Goal: Task Accomplishment & Management: Manage account settings

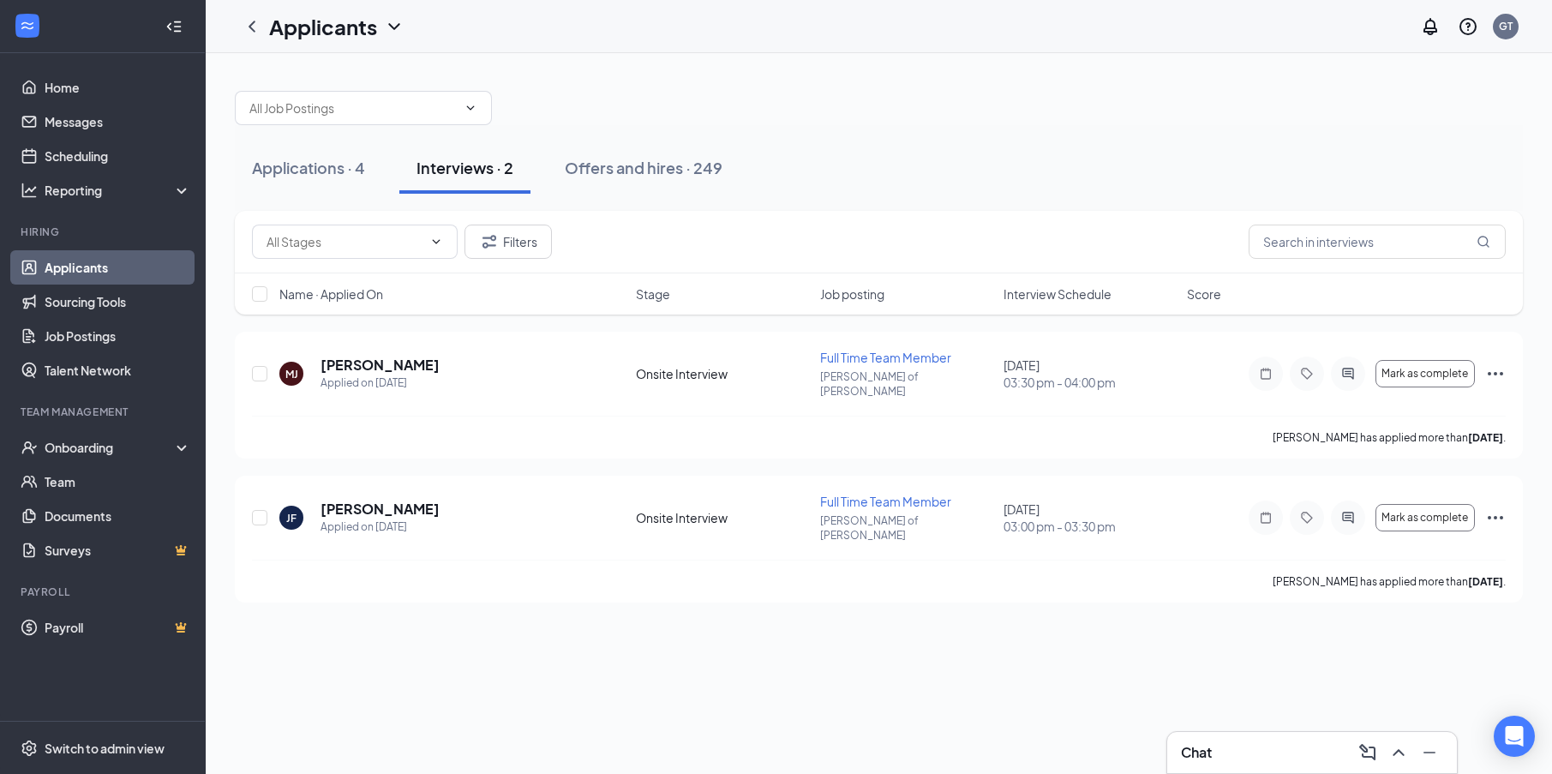
click at [604, 650] on div "Applications · 4 Interviews · 2 Offers and hires · 249 Filters Name · Applied O…" at bounding box center [879, 413] width 1346 height 721
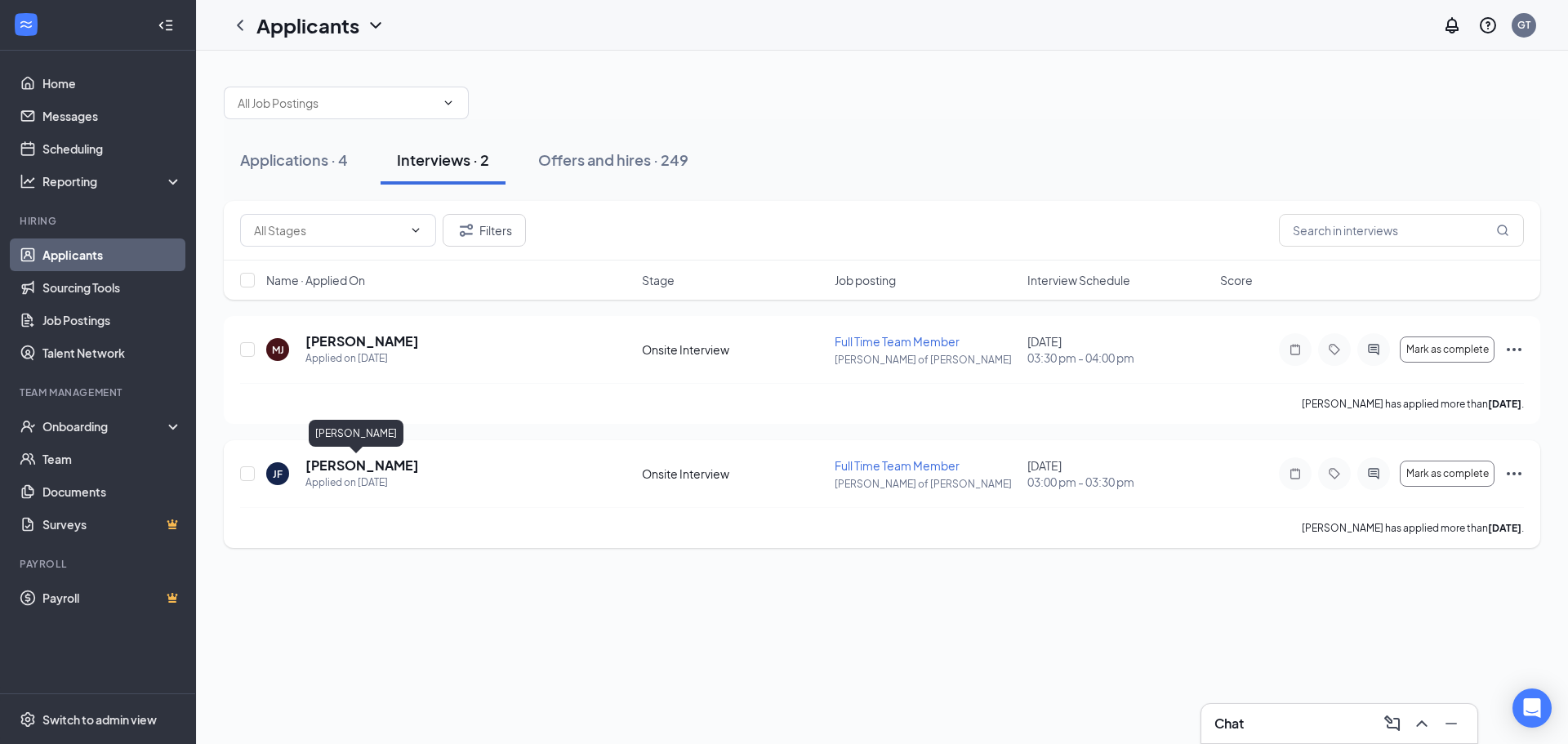
click at [346, 459] on h5 "[PERSON_NAME]" at bounding box center [361, 465] width 113 height 18
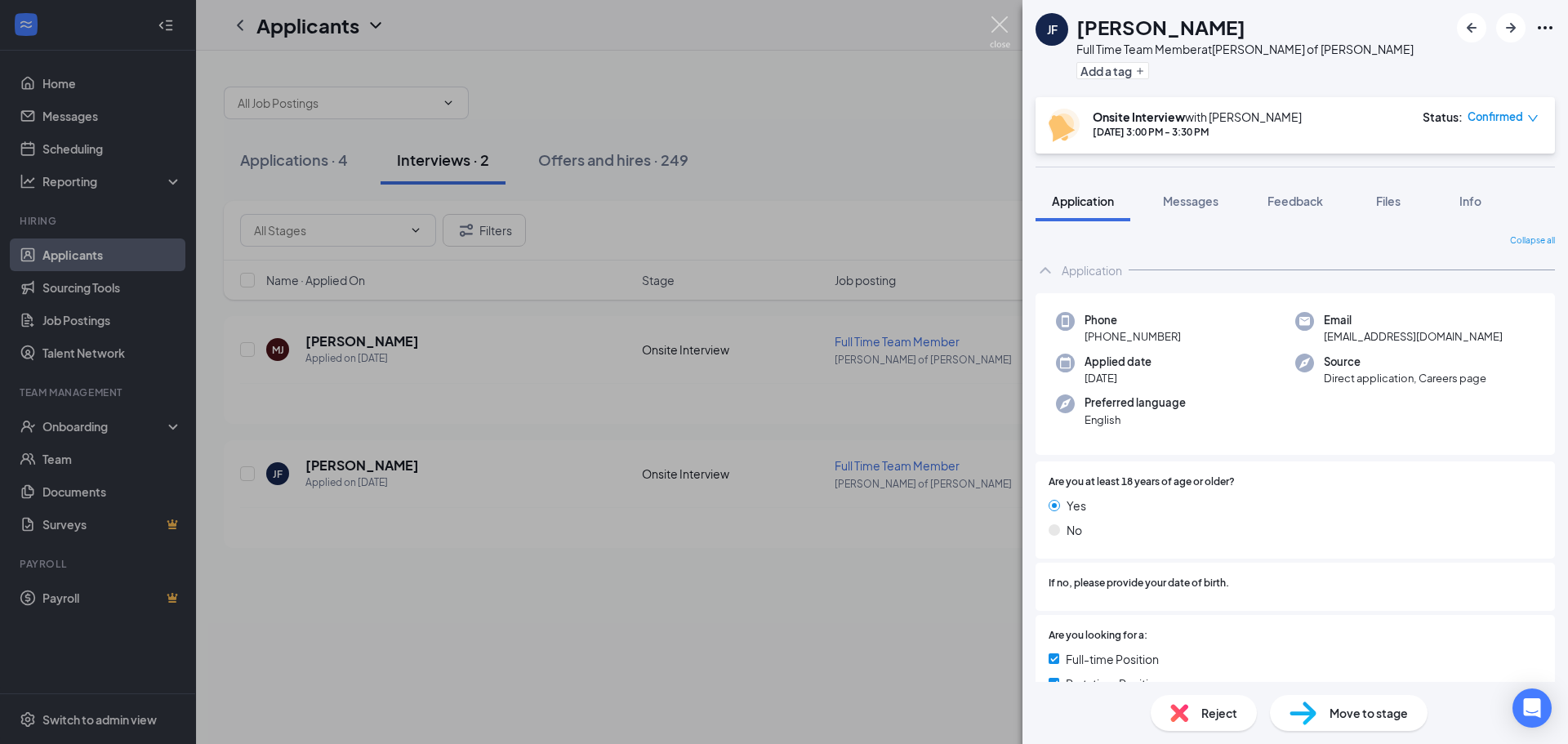
click at [1004, 25] on img at bounding box center [1000, 31] width 20 height 31
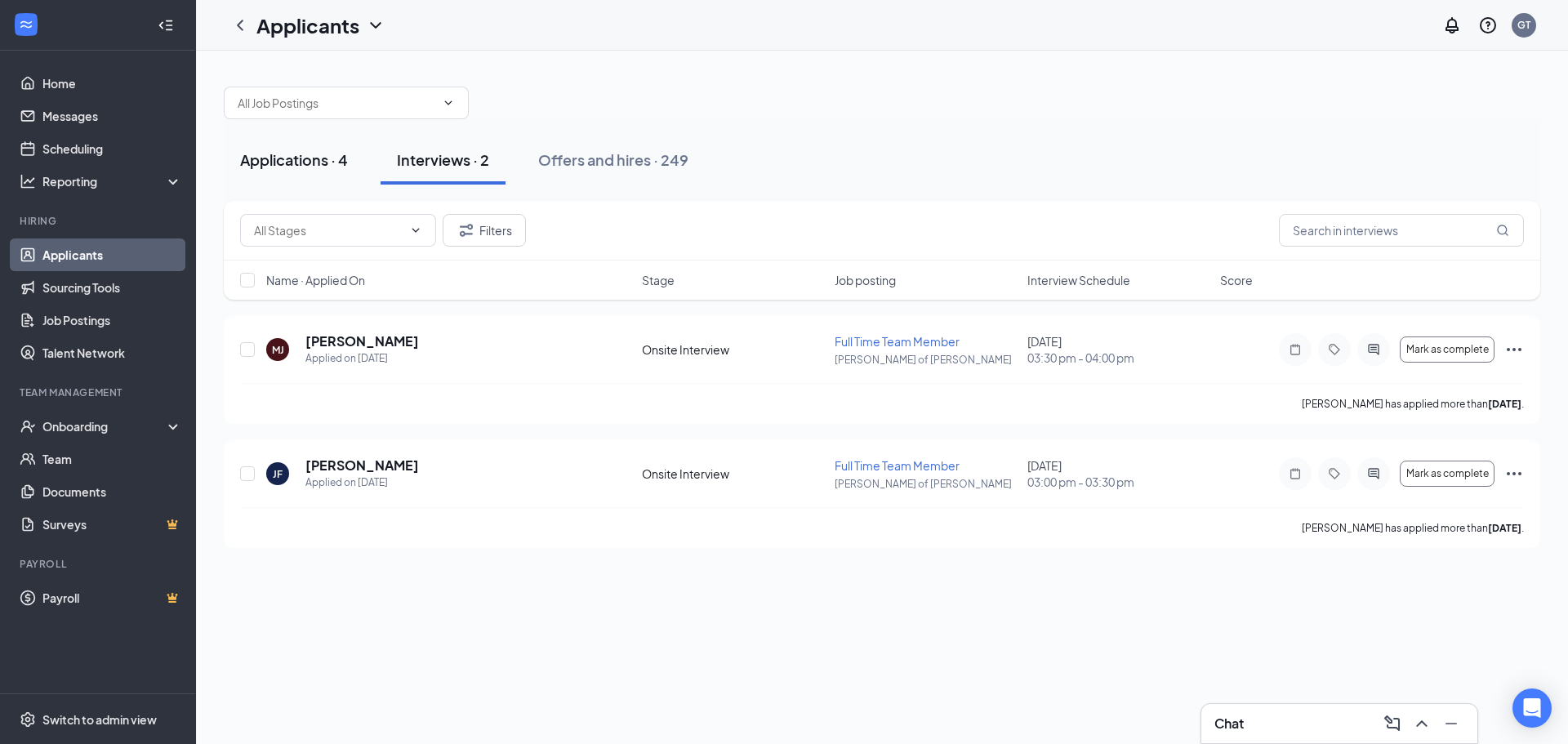
click at [296, 156] on div "Applications · 4" at bounding box center [294, 159] width 108 height 20
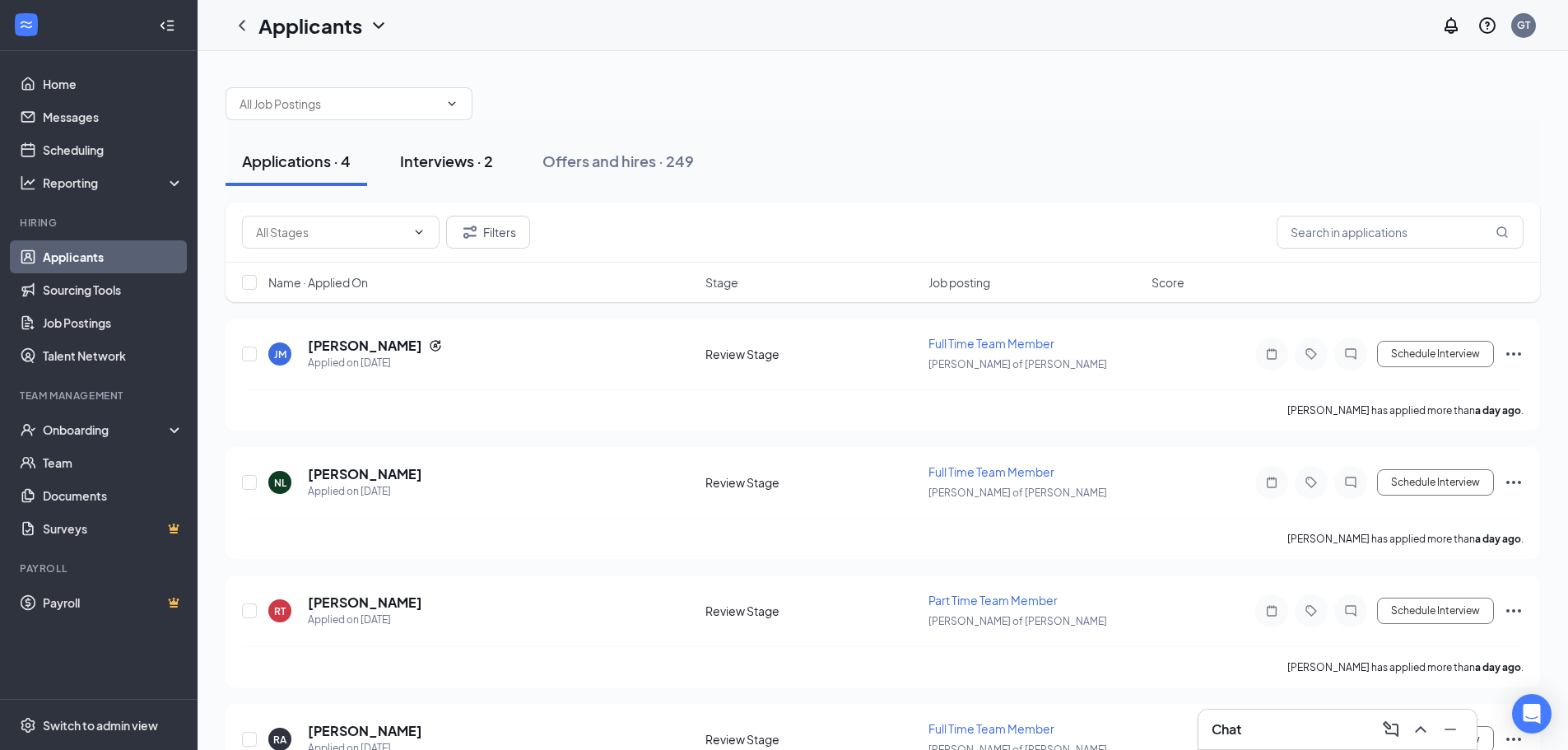
click at [446, 164] on div "Interviews · 2" at bounding box center [446, 160] width 93 height 20
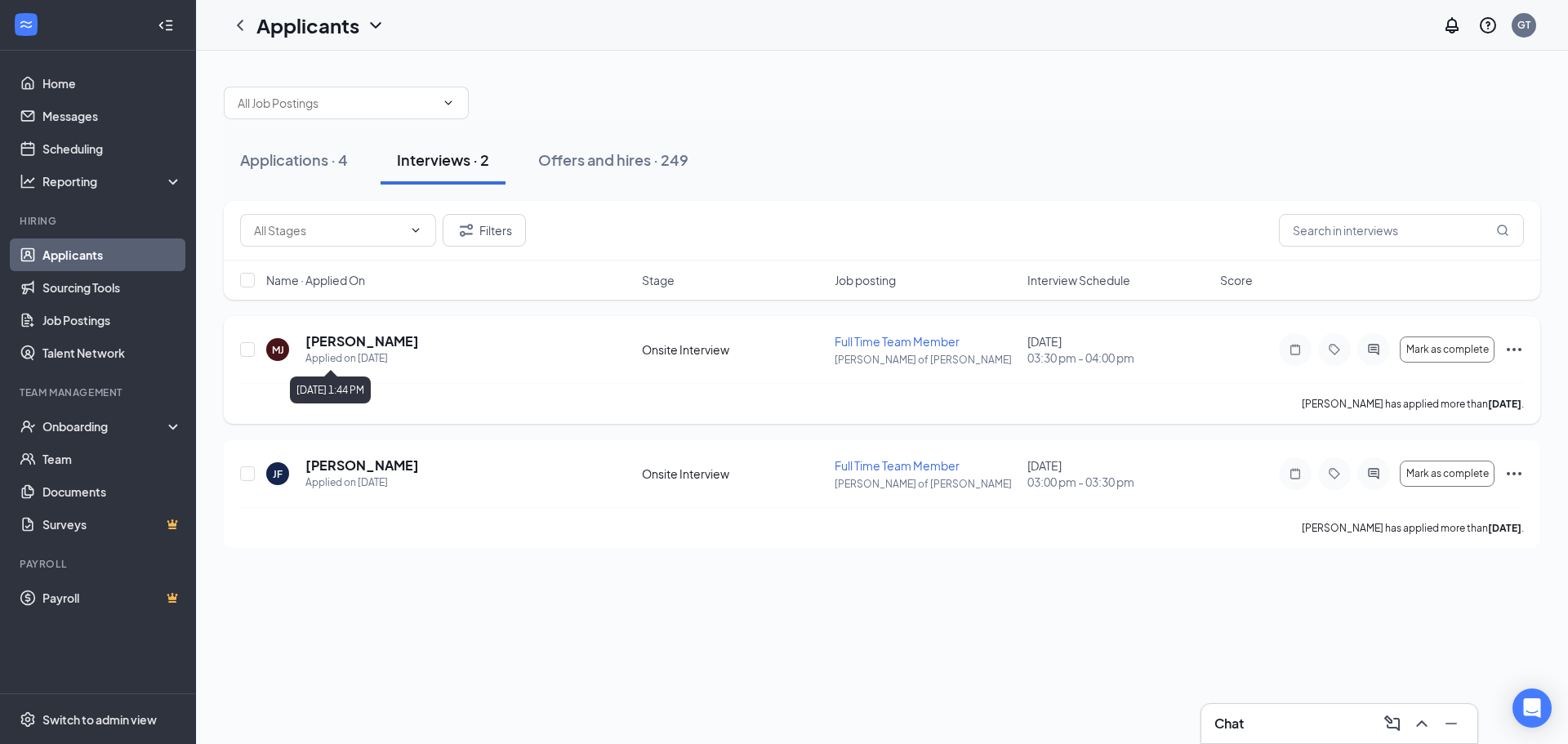
click at [368, 348] on h5 "Micheal Jordan" at bounding box center [361, 341] width 113 height 18
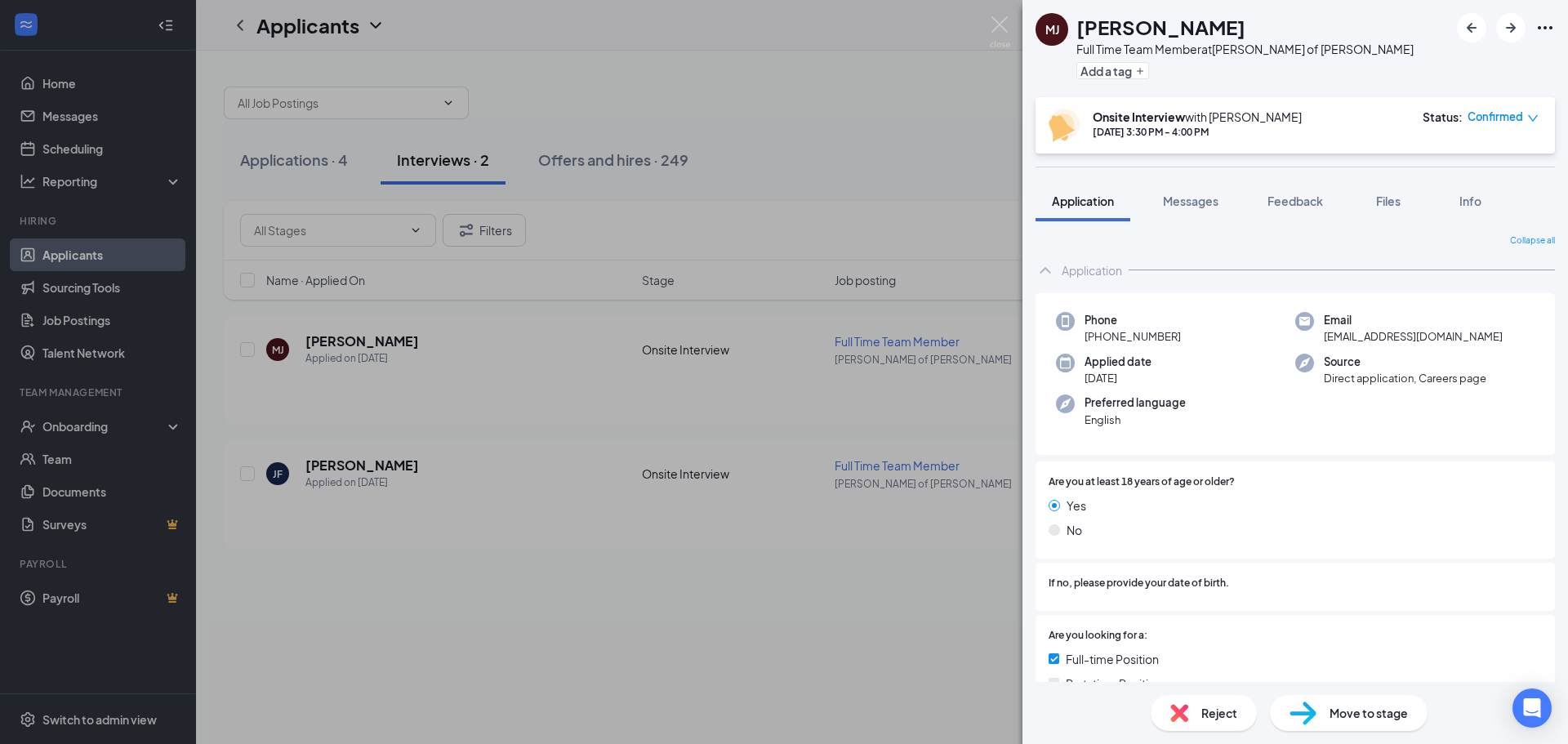
click at [1224, 722] on div "Reject" at bounding box center [1203, 713] width 106 height 36
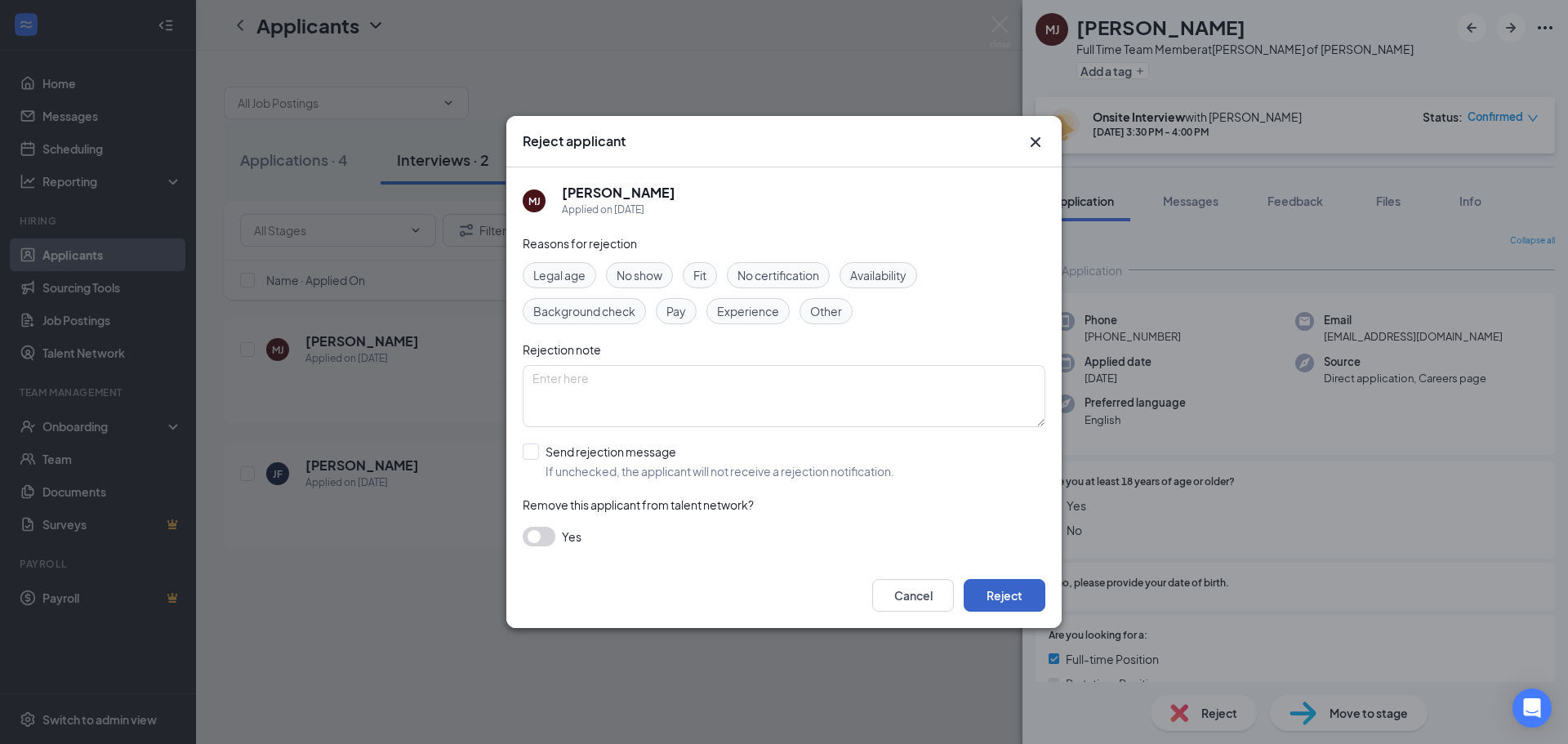
click at [1033, 602] on button "Reject" at bounding box center [1005, 595] width 82 height 32
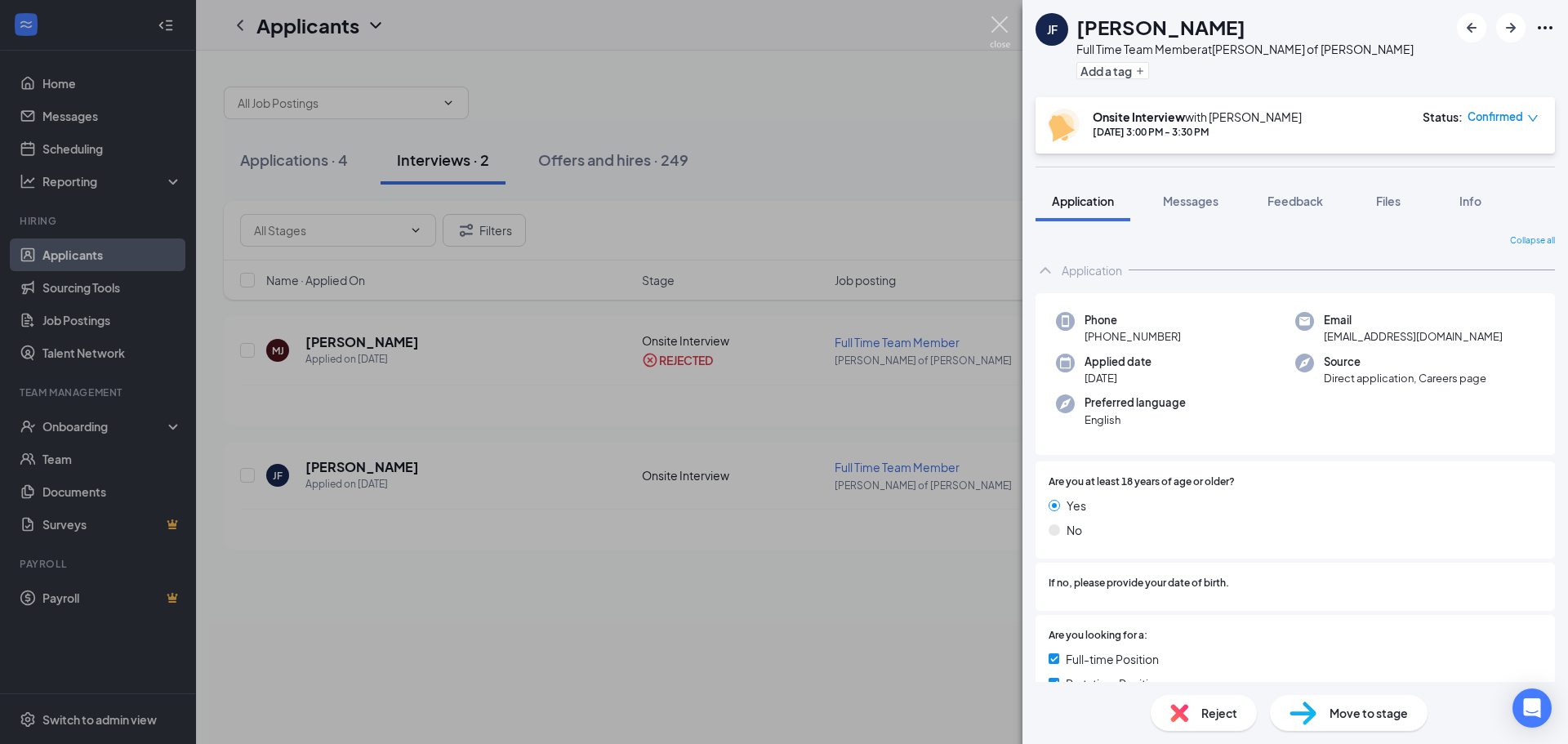
click at [1000, 18] on img at bounding box center [1000, 31] width 20 height 31
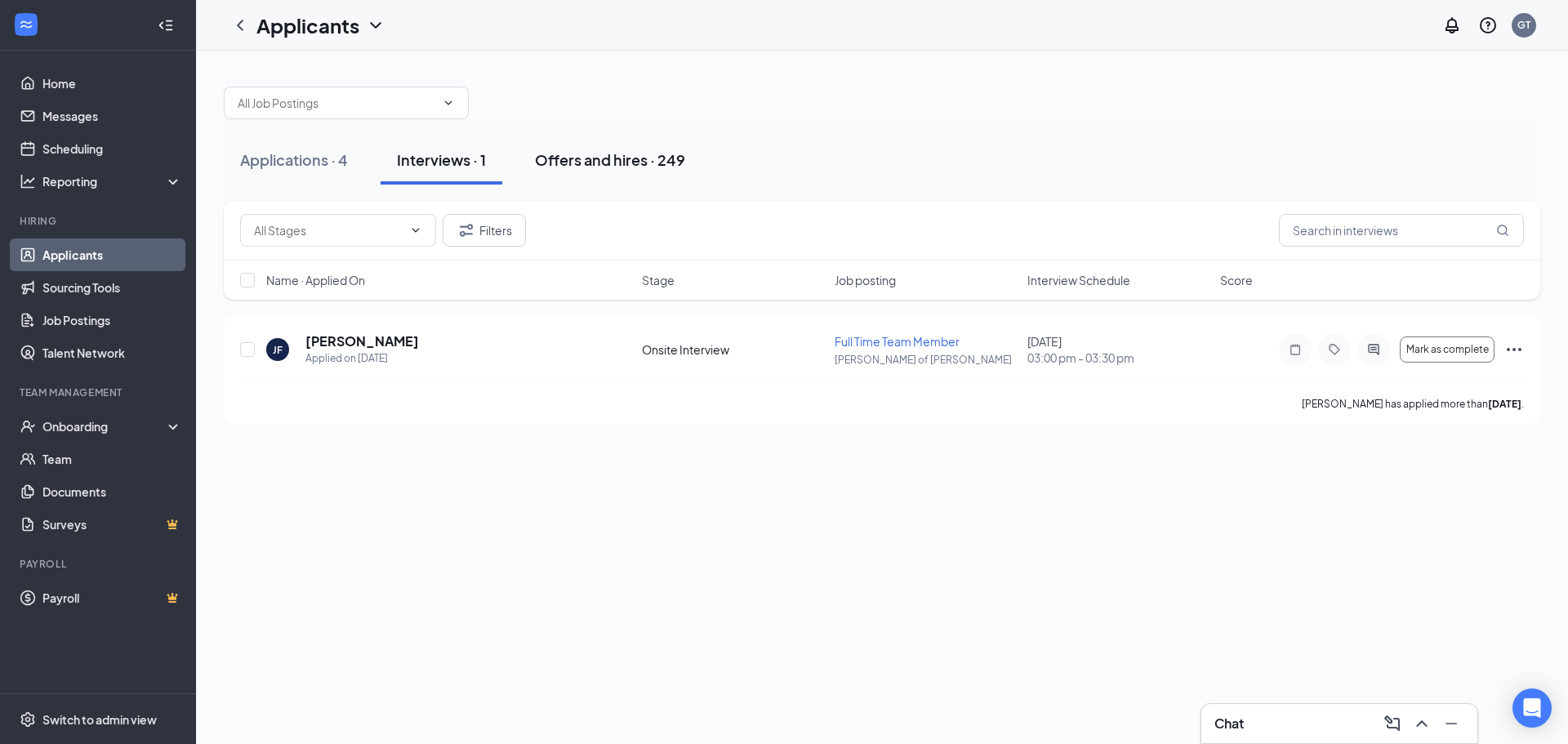
click at [597, 174] on button "Offers and hires · 249" at bounding box center [610, 159] width 183 height 49
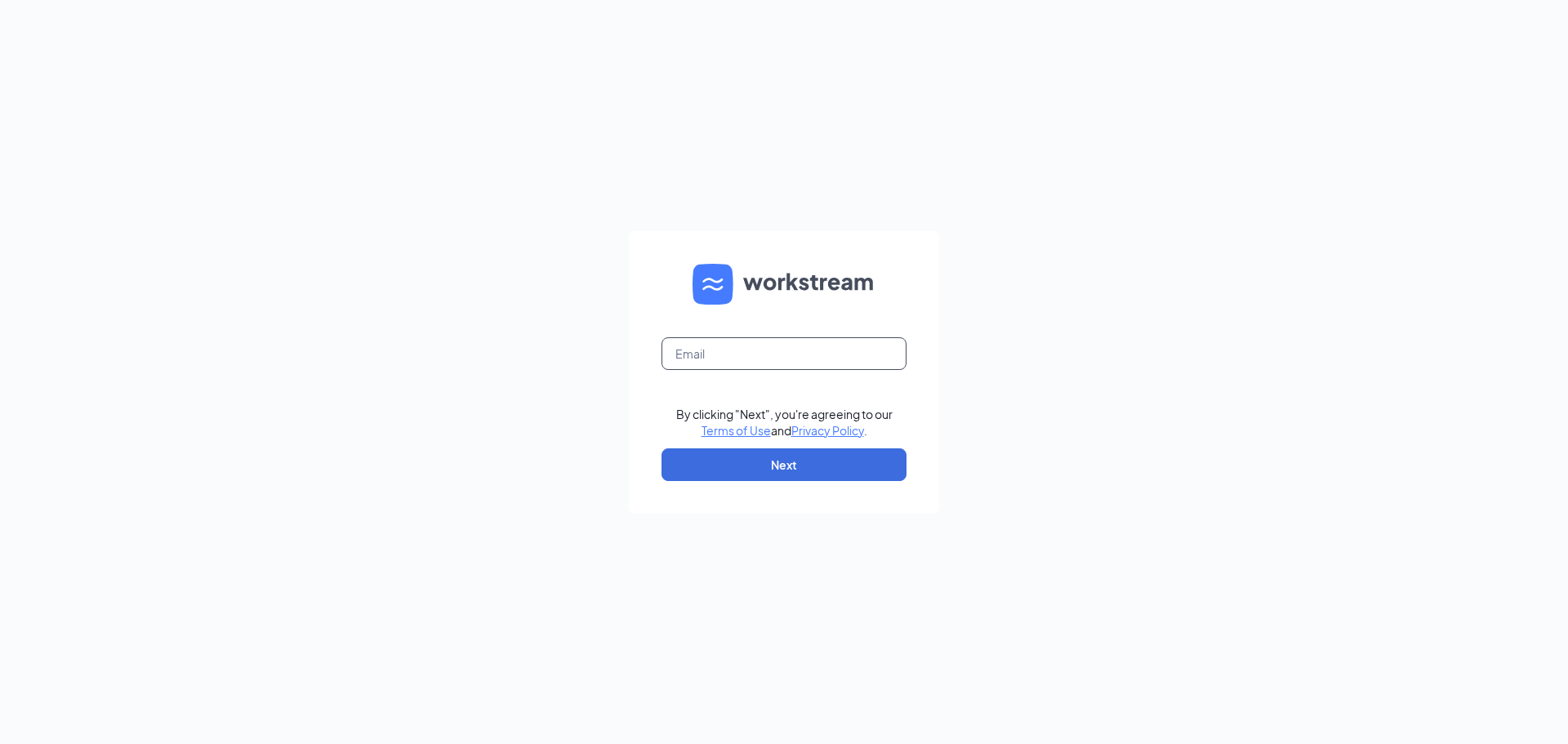
click at [807, 362] on input "text" at bounding box center [784, 353] width 245 height 32
type input "gmtaylor@bleedblue.net"
click at [834, 458] on button "Next" at bounding box center [784, 464] width 245 height 32
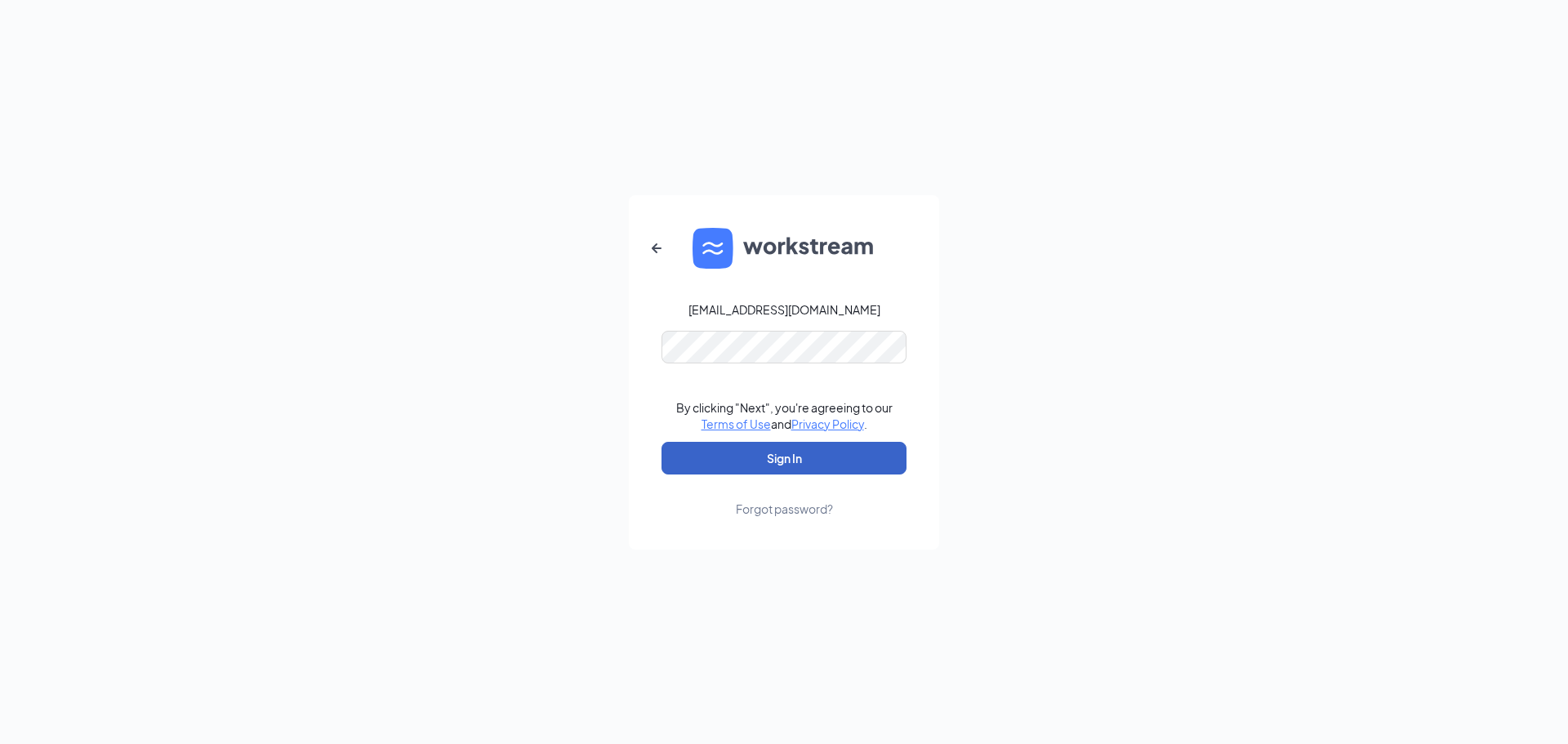
click at [816, 448] on button "Sign In" at bounding box center [784, 458] width 245 height 32
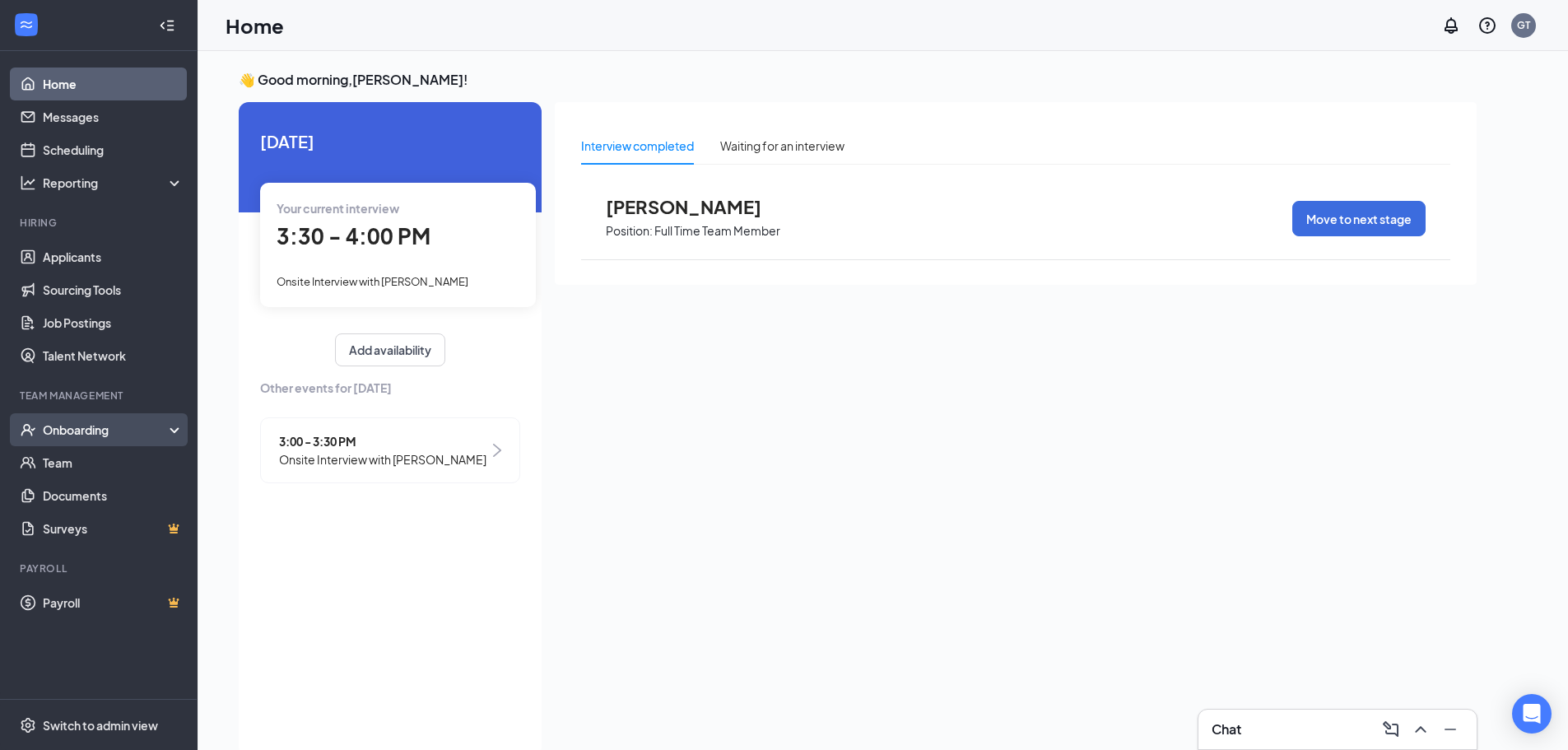
click at [151, 426] on div "Onboarding" at bounding box center [107, 429] width 127 height 16
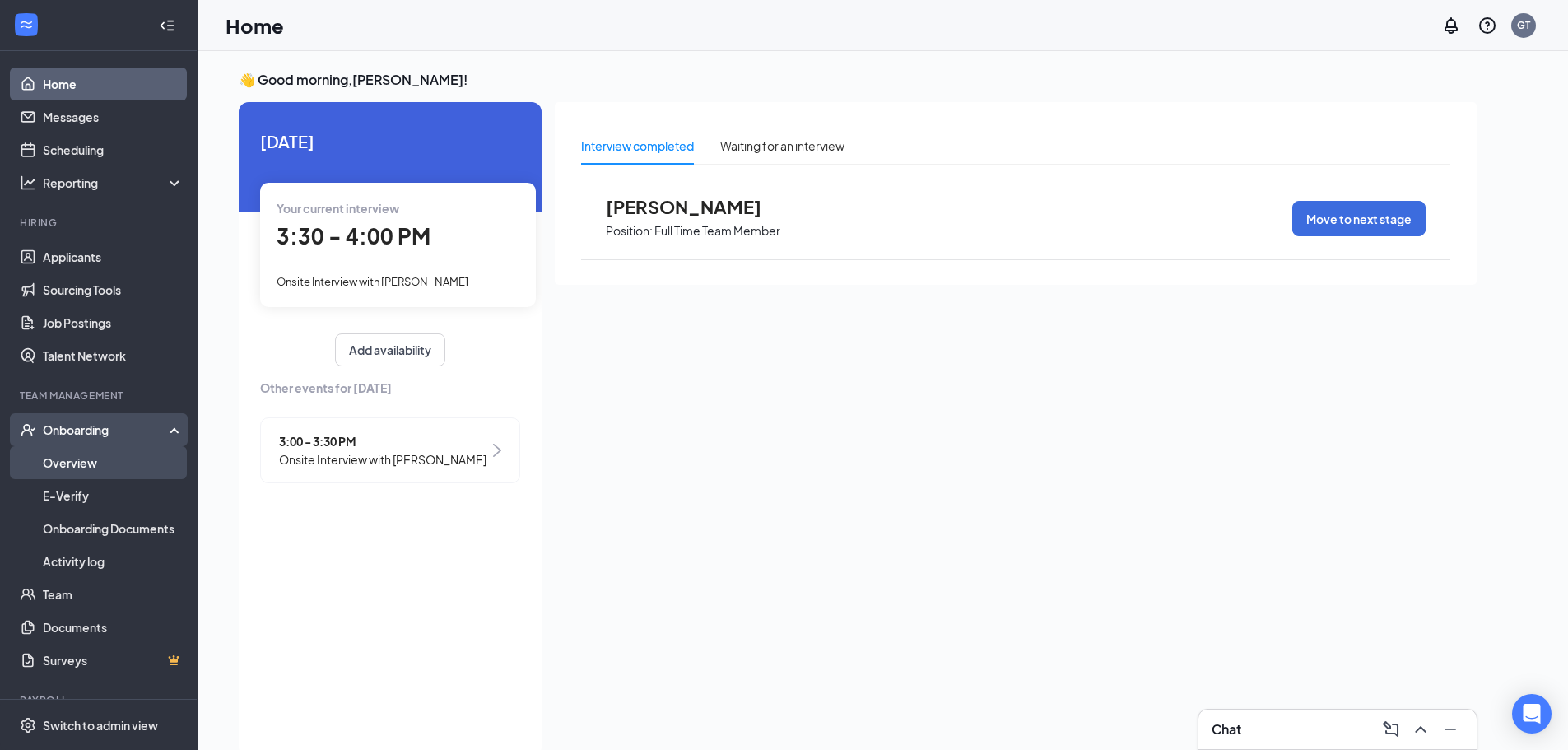
click at [133, 466] on link "Overview" at bounding box center [113, 462] width 141 height 33
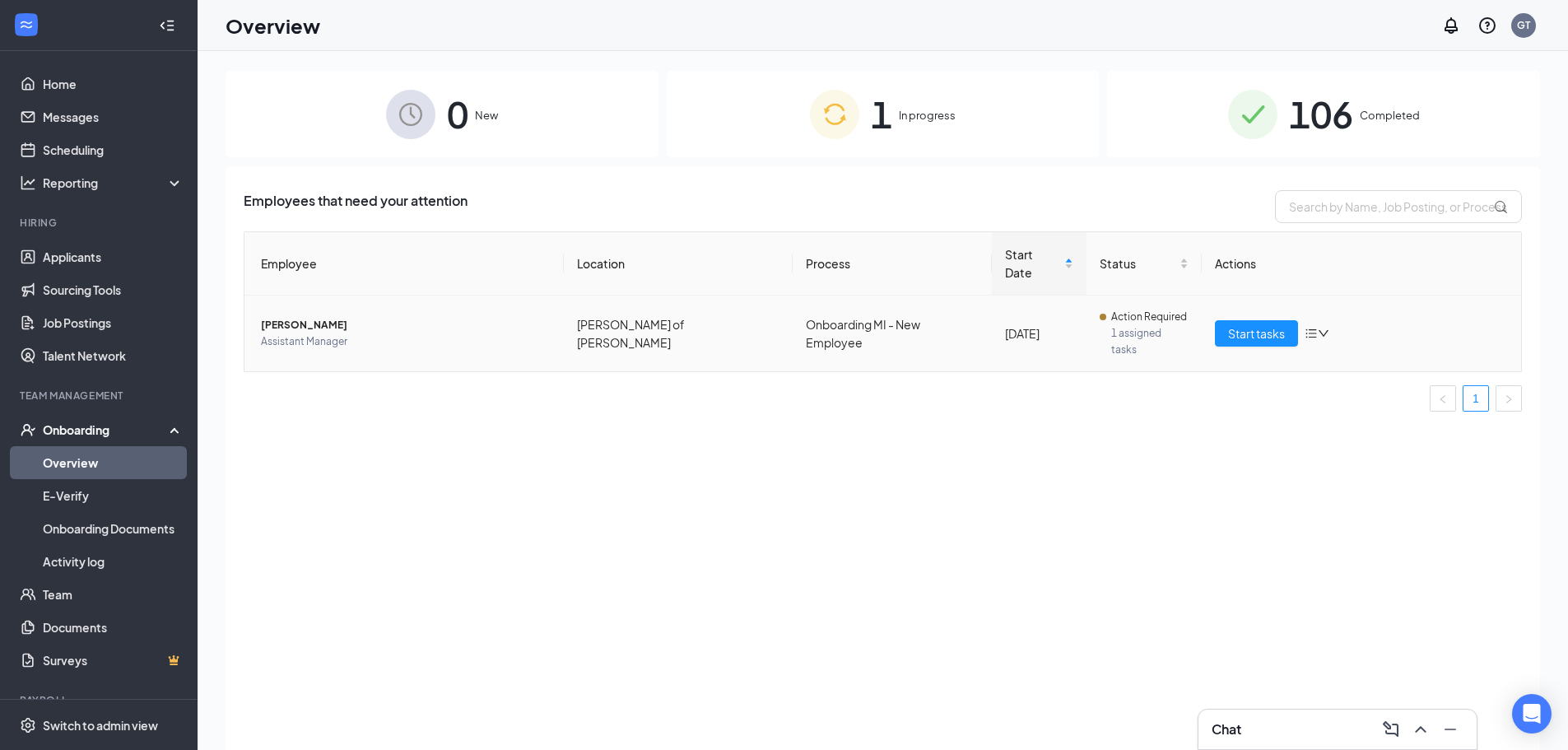
click at [318, 317] on span "[PERSON_NAME]" at bounding box center [406, 325] width 290 height 16
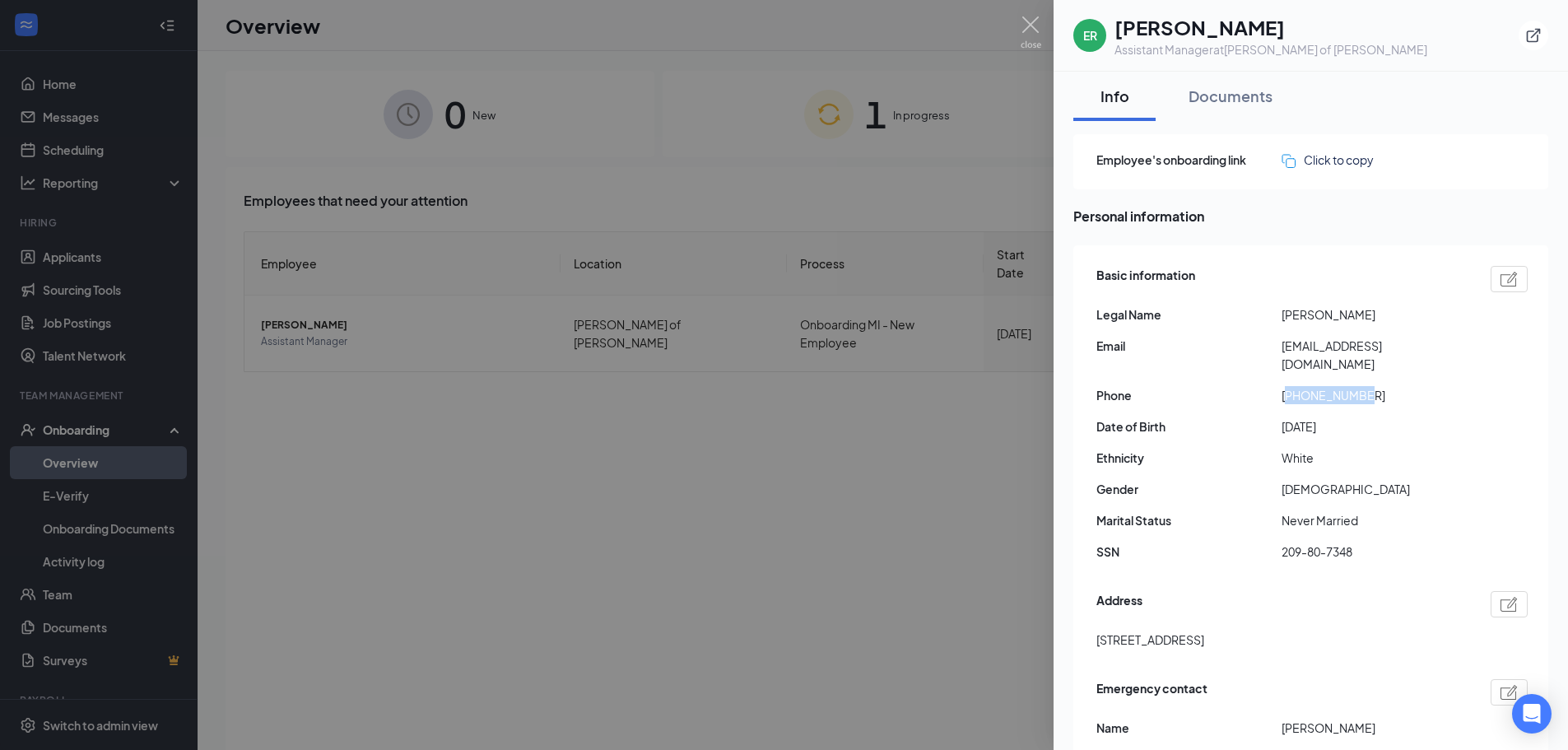
drag, startPoint x: 1286, startPoint y: 381, endPoint x: 1389, endPoint y: 379, distance: 103.0
click at [1389, 386] on span "+16187804337" at bounding box center [1374, 395] width 185 height 18
drag, startPoint x: 1257, startPoint y: 376, endPoint x: 1279, endPoint y: 376, distance: 22.0
click at [1262, 386] on span "Phone" at bounding box center [1188, 395] width 185 height 18
drag, startPoint x: 1283, startPoint y: 377, endPoint x: 1368, endPoint y: 376, distance: 85.0
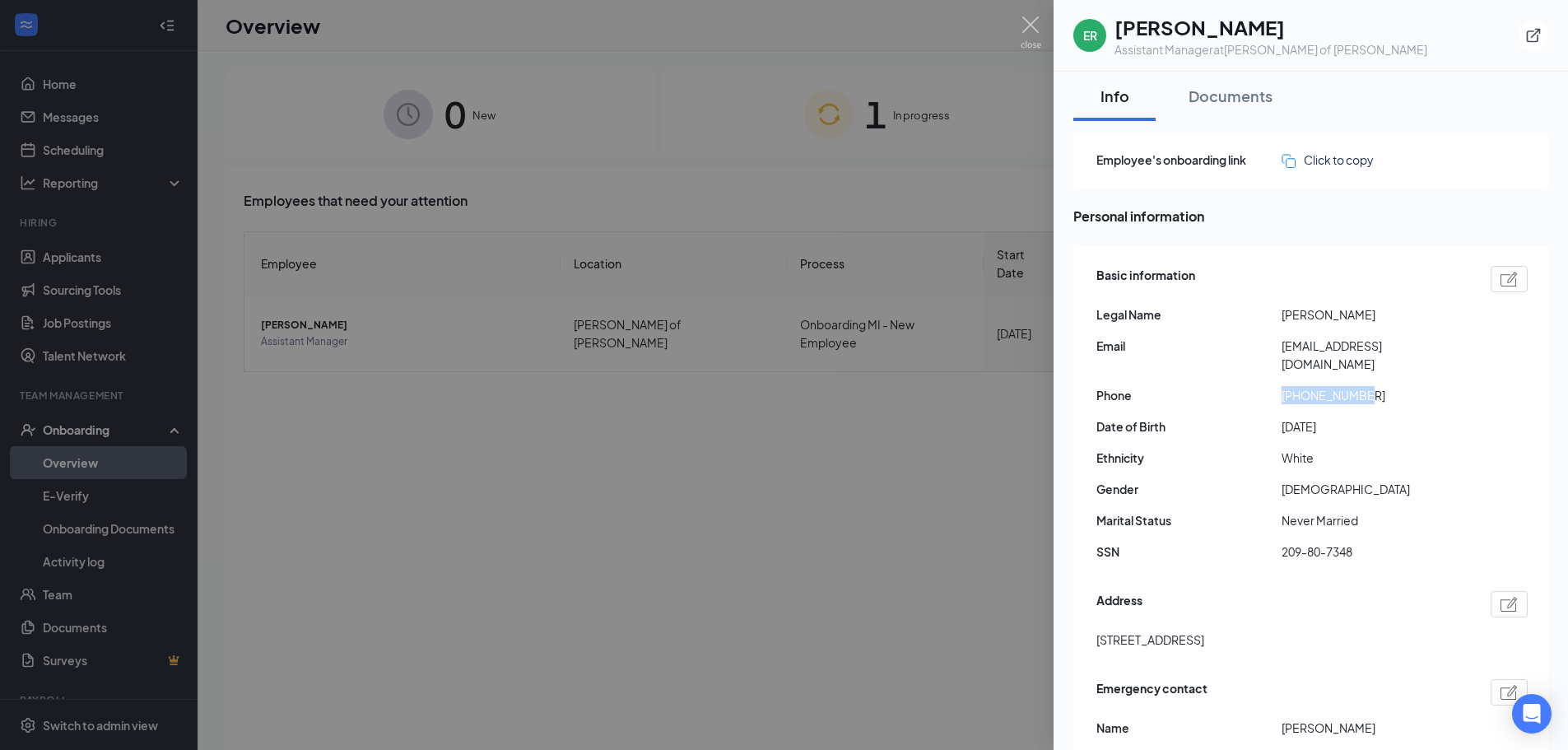
click at [1368, 386] on span "+16187804337" at bounding box center [1374, 395] width 185 height 18
copy span "+16187804337"
drag, startPoint x: 1556, startPoint y: 254, endPoint x: 1566, endPoint y: 300, distance: 47.1
click at [1566, 300] on div "Info Documents Employee's onboarding link Click to copy Personal information Ba…" at bounding box center [1311, 411] width 515 height 678
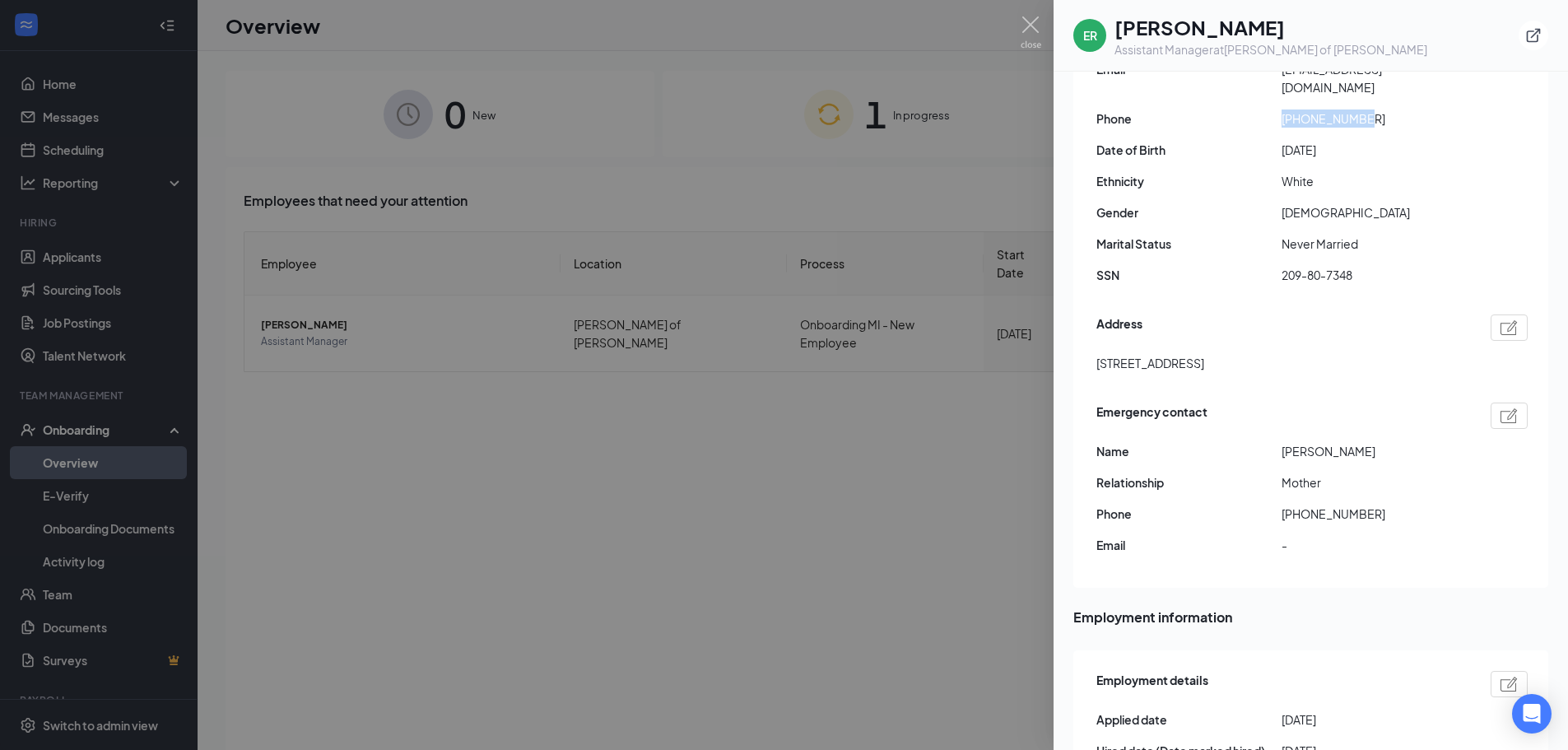
scroll to position [278, 0]
click at [1281, 412] on div "Emergency contact Name Lorena Rittenhouse Relationship Mother Phone +1618339980…" at bounding box center [1311, 480] width 431 height 169
drag, startPoint x: 1282, startPoint y: 432, endPoint x: 1396, endPoint y: 429, distance: 114.0
click at [1396, 440] on span "Lorena Rittenhouse" at bounding box center [1374, 448] width 185 height 18
copy span "Lorena Rittenhouse"
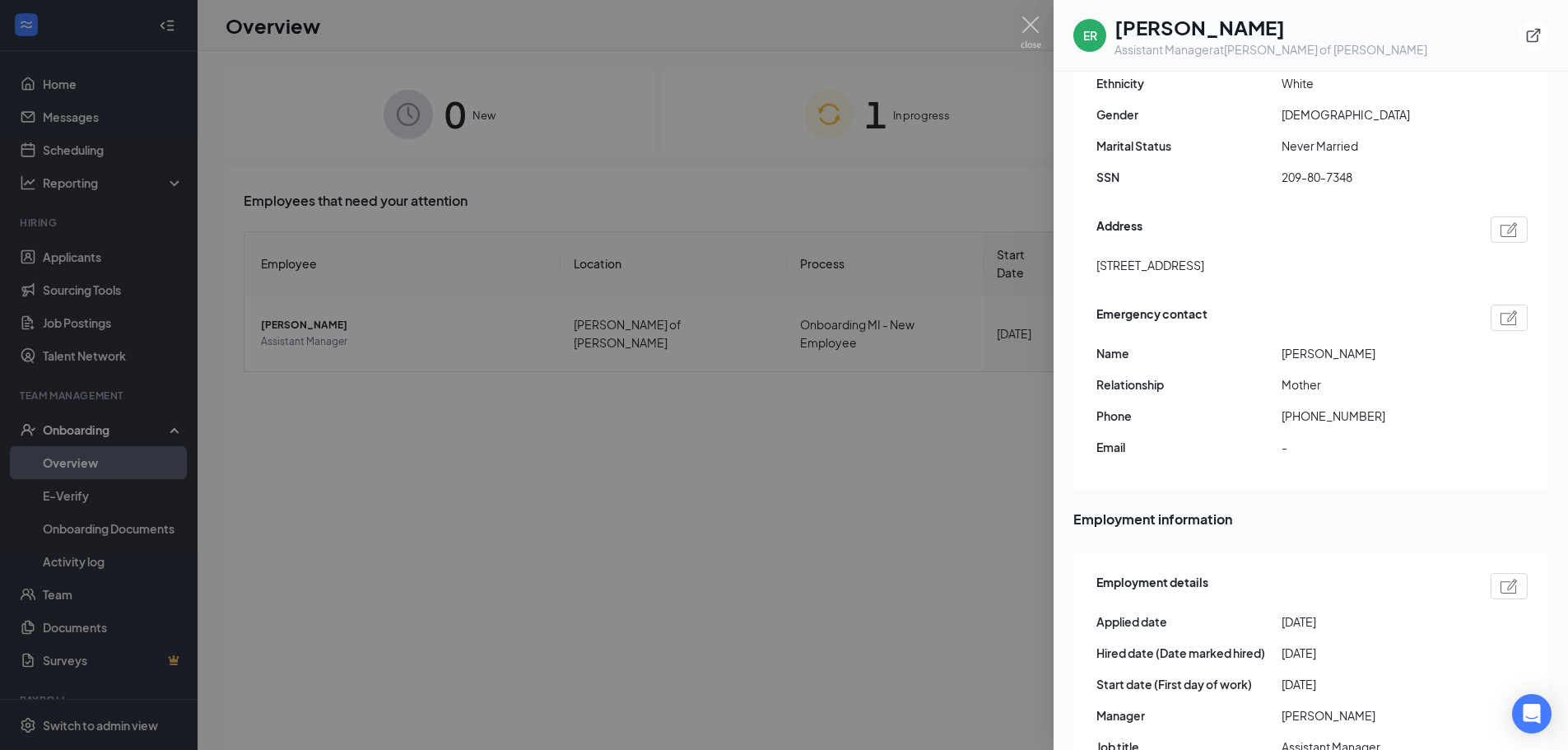
scroll to position [371, 0]
drag, startPoint x: 1097, startPoint y: 250, endPoint x: 1165, endPoint y: 255, distance: 68.2
click at [1165, 259] on span "6515 Yale St. #908 Westland MI US 48185" at bounding box center [1150, 268] width 108 height 18
copy span "6515 Yale St."
click at [1310, 278] on div "Basic information Legal Name Ethan Rittenhouse Email ethritt@gmail.com Phone +1…" at bounding box center [1311, 183] width 475 height 618
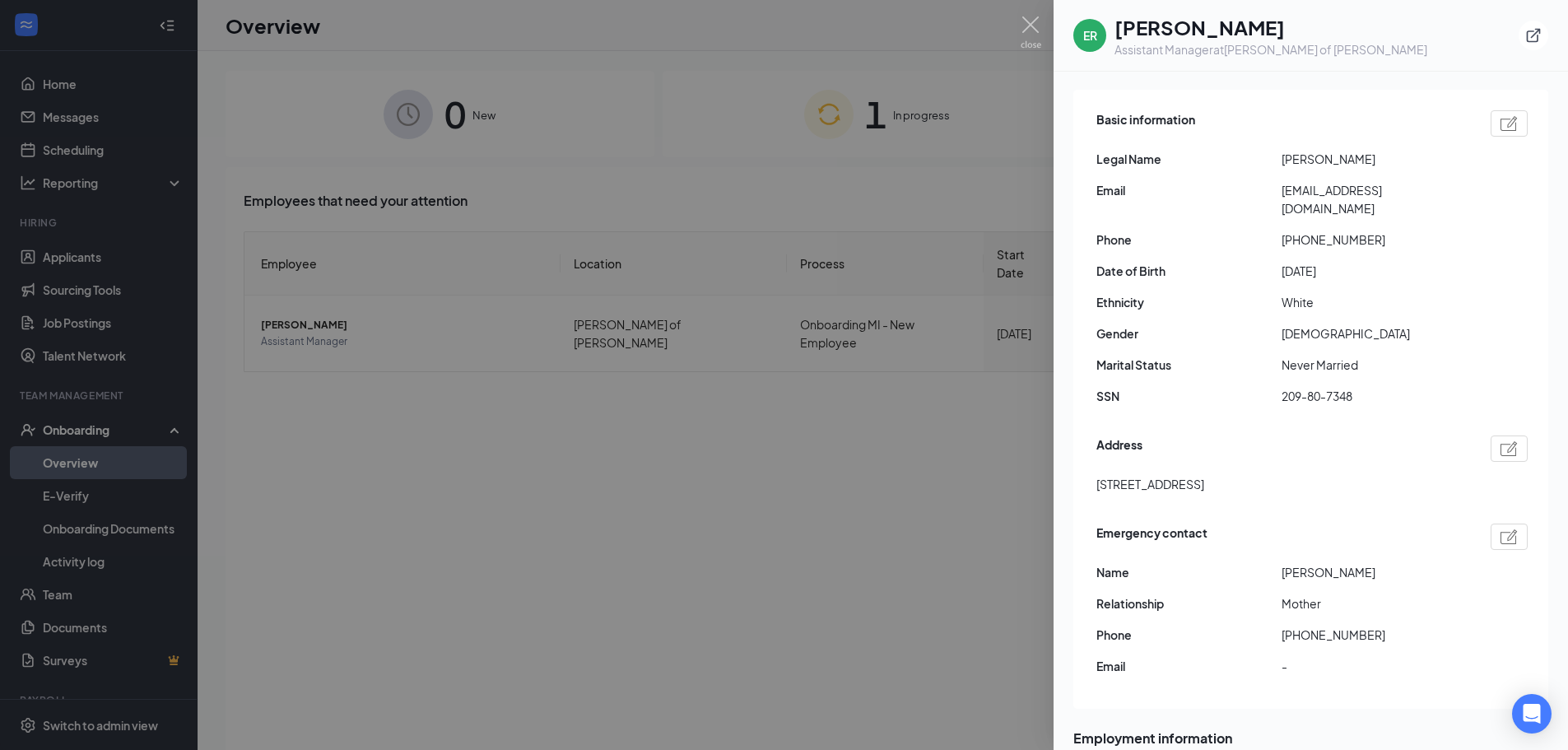
scroll to position [136, 0]
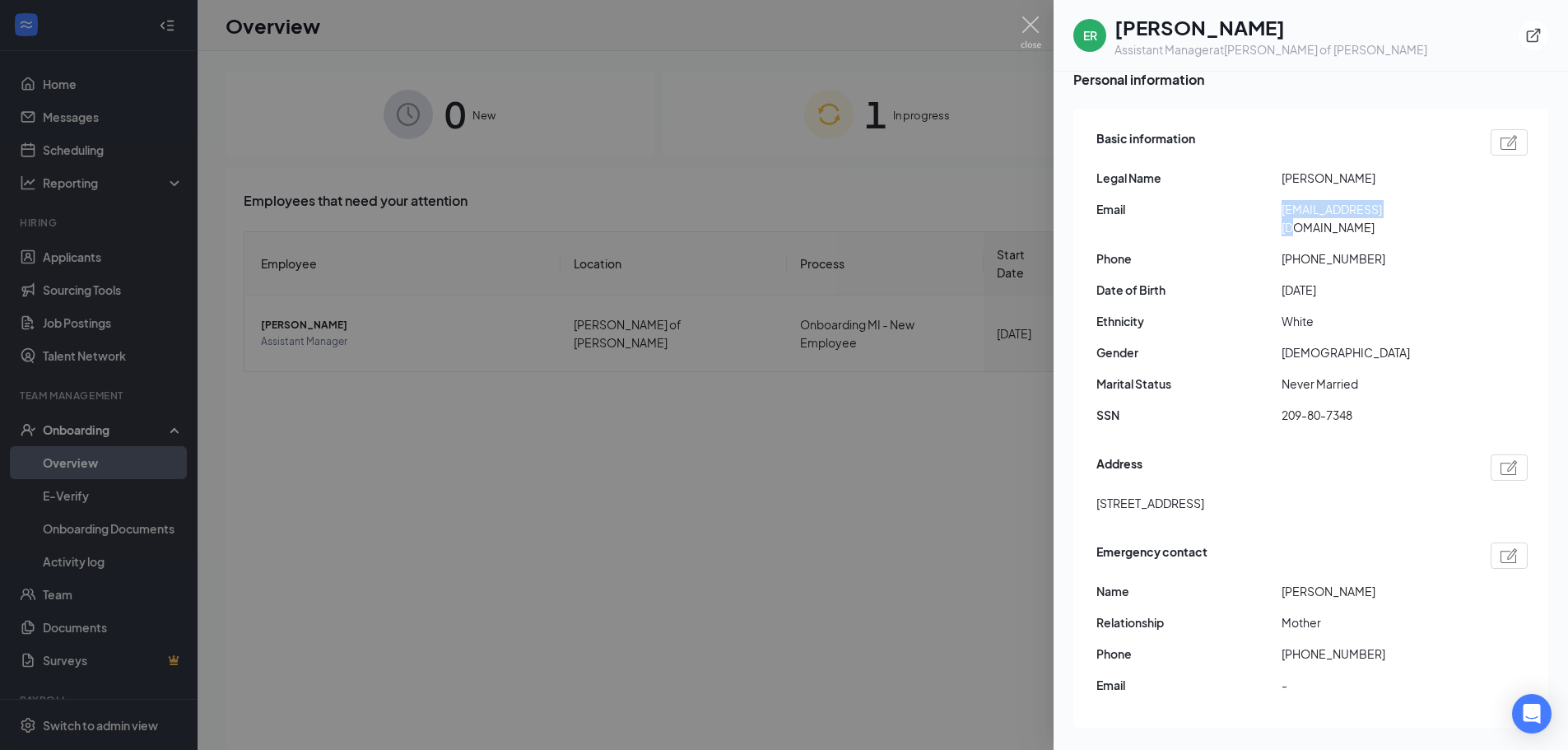
drag, startPoint x: 1282, startPoint y: 211, endPoint x: 1385, endPoint y: 210, distance: 103.0
click at [1385, 210] on span "ethritt@gmail.com" at bounding box center [1374, 218] width 185 height 36
copy span "ethritt@gmail.com"
drag, startPoint x: 1282, startPoint y: 576, endPoint x: 1389, endPoint y: 572, distance: 107.1
click at [1389, 582] on span "Lorena Rittenhouse" at bounding box center [1374, 591] width 185 height 18
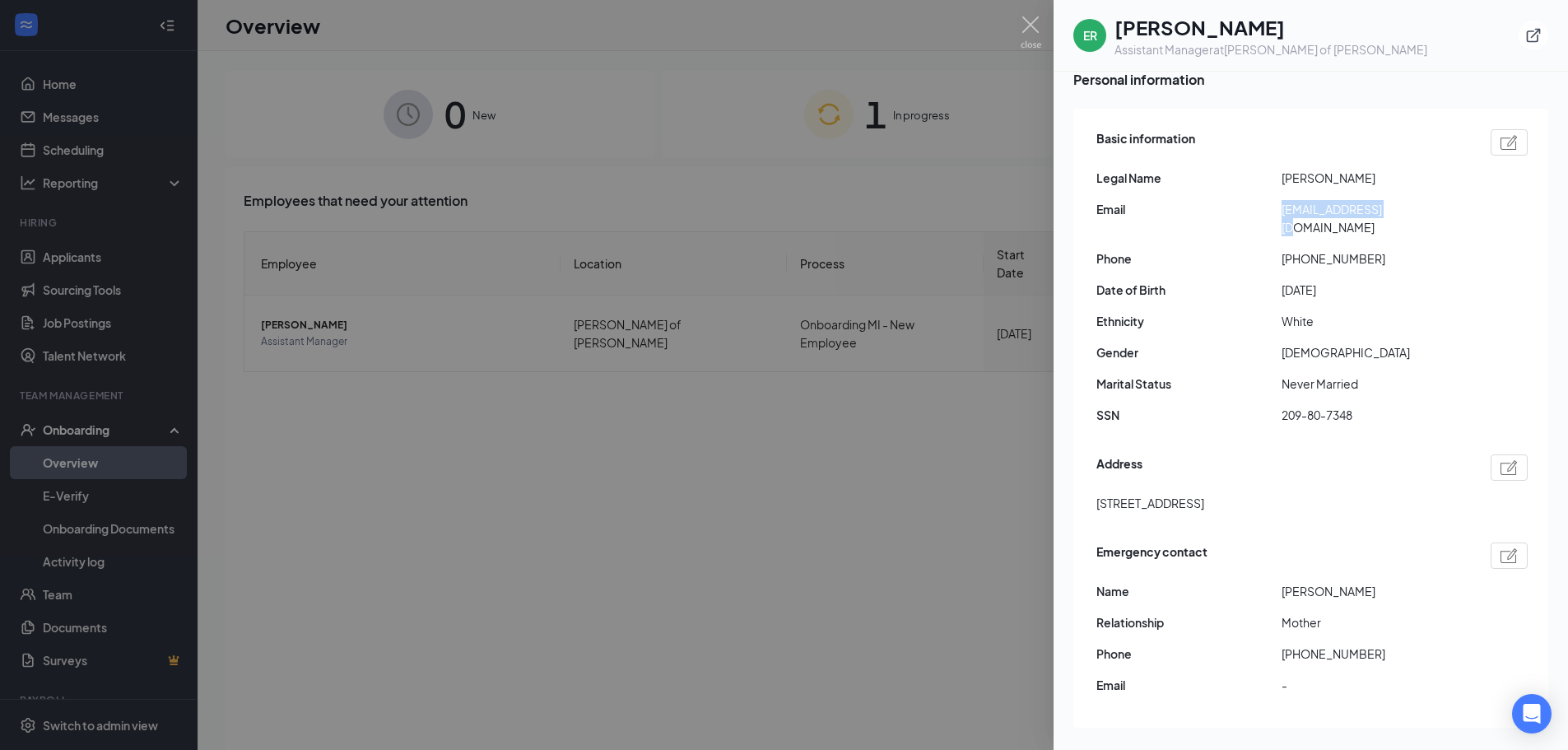
copy span "Lorena Rittenhouse"
drag, startPoint x: 1265, startPoint y: 459, endPoint x: 1282, endPoint y: 574, distance: 116.2
click at [1265, 463] on div "Address" at bounding box center [1311, 467] width 431 height 26
drag, startPoint x: 1285, startPoint y: 634, endPoint x: 1367, endPoint y: 646, distance: 82.9
click at [1367, 646] on div "Emergency contact Name Lorena Rittenhouse Relationship Mother Phone +1618339980…" at bounding box center [1311, 622] width 431 height 169
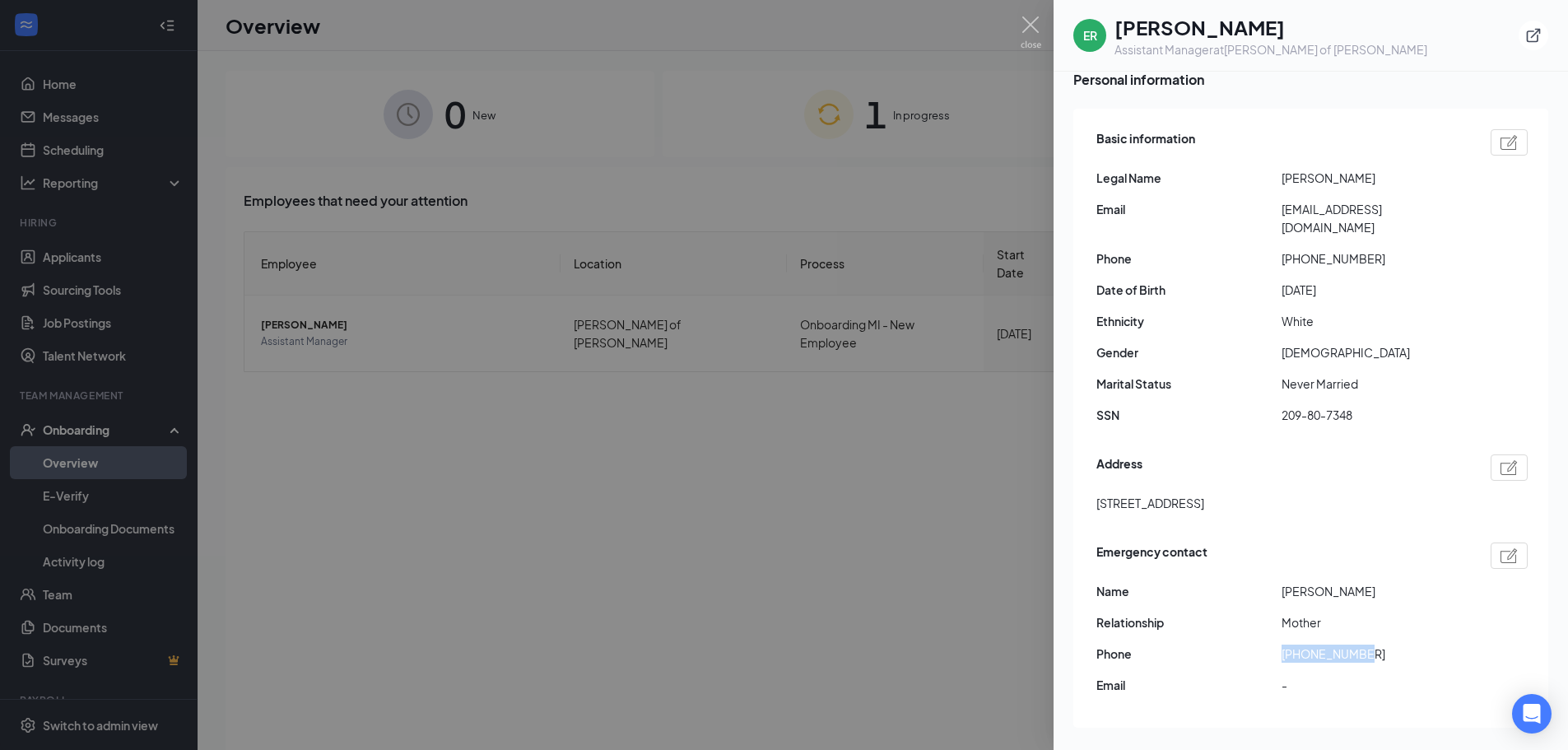
copy span "+16183399801"
click at [1056, 32] on div "ER Ethan Rittenhouse Assistant Manager at Culver's of Taylor" at bounding box center [1311, 36] width 515 height 72
click at [1033, 29] on img at bounding box center [1031, 32] width 20 height 32
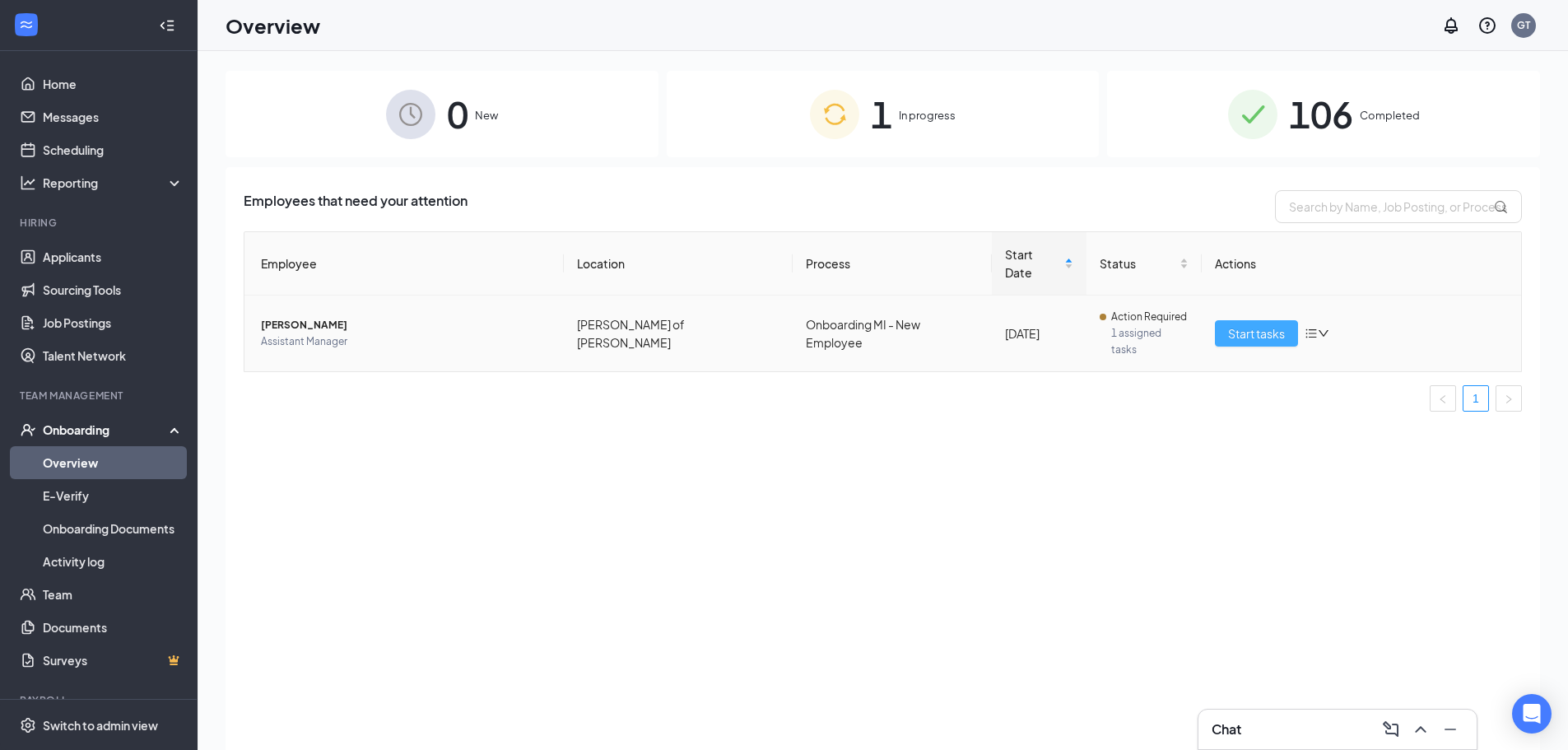
click at [1247, 325] on span "Start tasks" at bounding box center [1256, 333] width 57 height 18
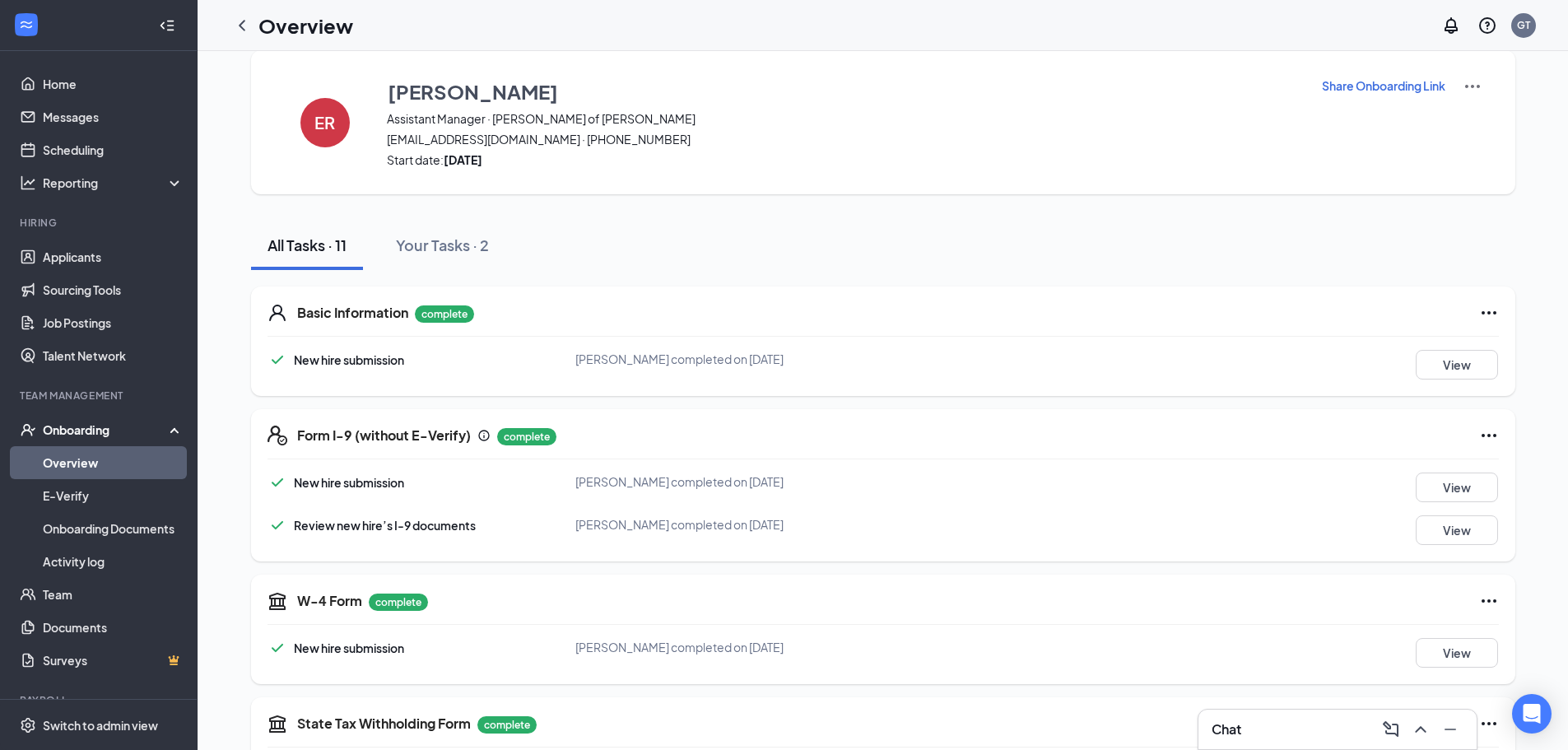
scroll to position [633, 0]
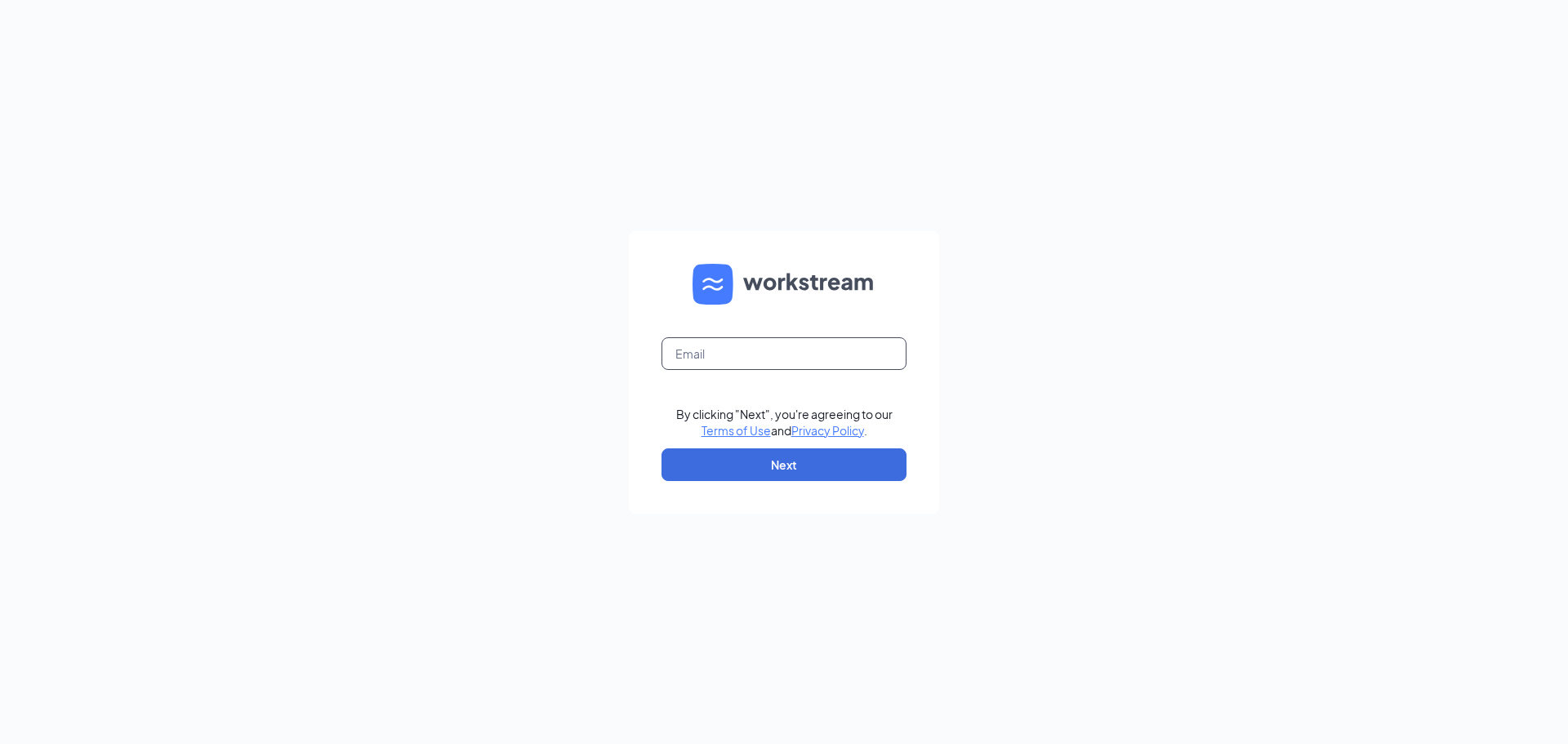
click at [825, 356] on input "text" at bounding box center [784, 353] width 245 height 32
type input "blakeboyer@bleedblue.net"
click at [781, 465] on button "Next" at bounding box center [784, 464] width 245 height 32
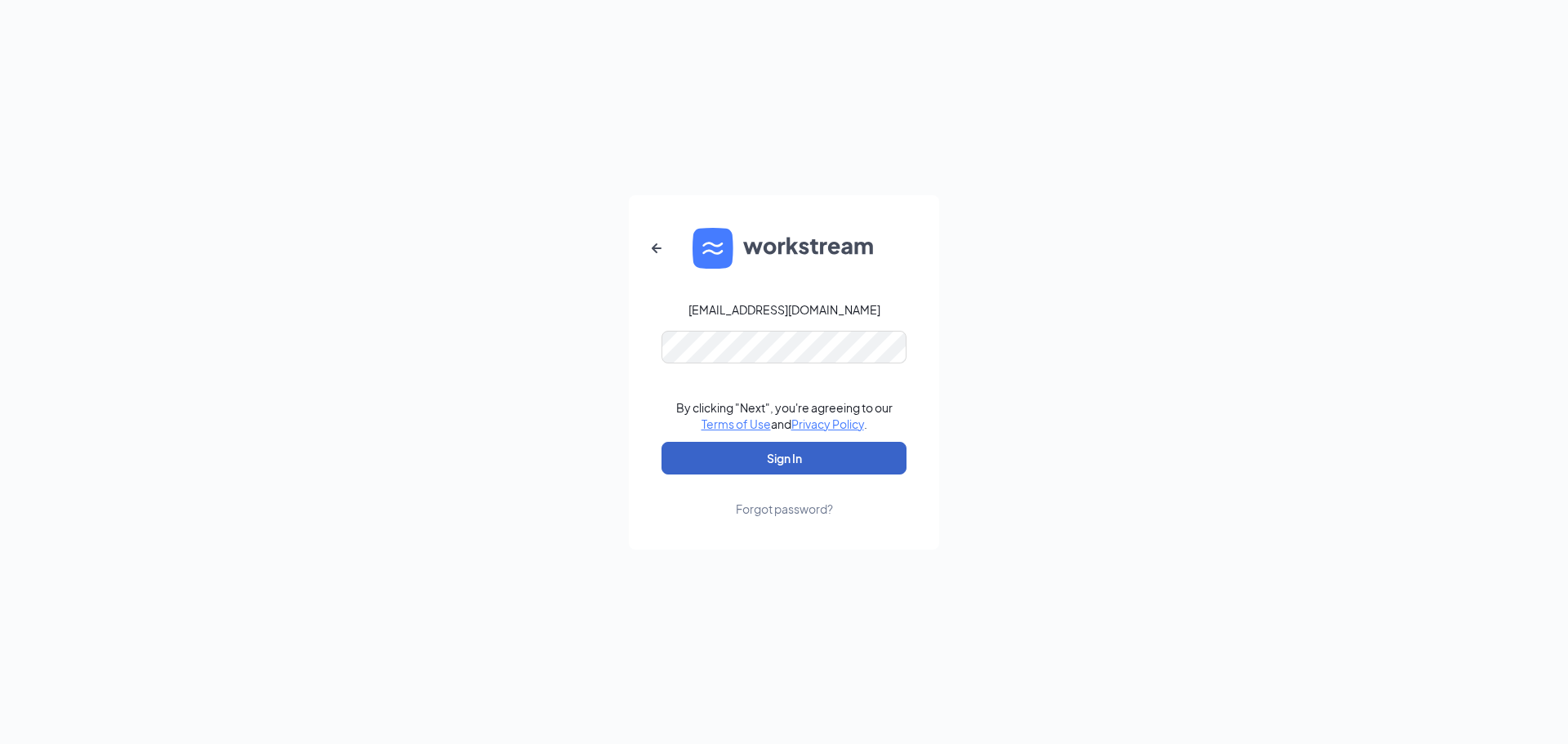
click at [803, 448] on button "Sign In" at bounding box center [784, 458] width 245 height 32
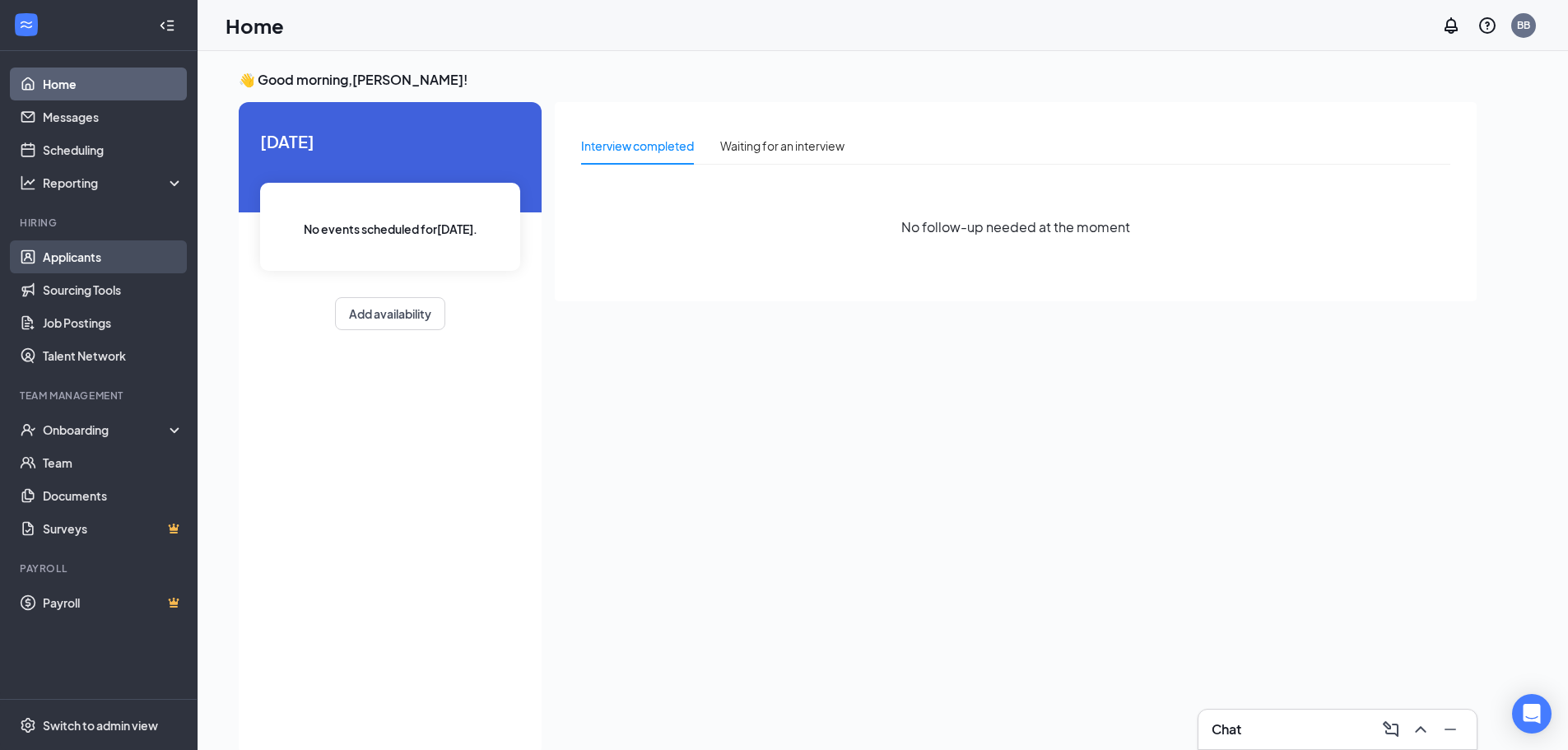
click at [95, 250] on link "Applicants" at bounding box center [113, 256] width 141 height 33
